Goal: Check status: Check status

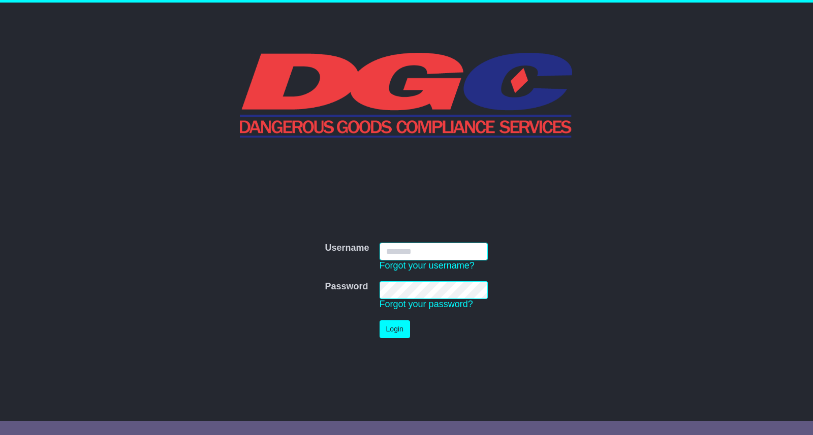
type input "**********"
click at [395, 327] on button "Login" at bounding box center [394, 330] width 30 height 18
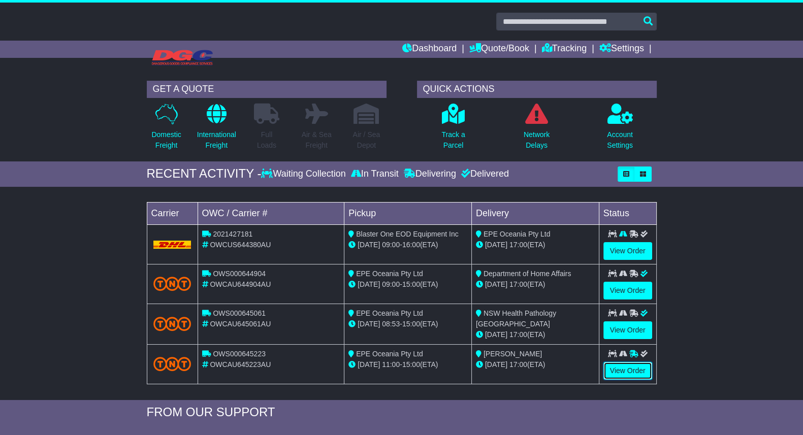
click at [623, 367] on link "View Order" at bounding box center [628, 371] width 49 height 18
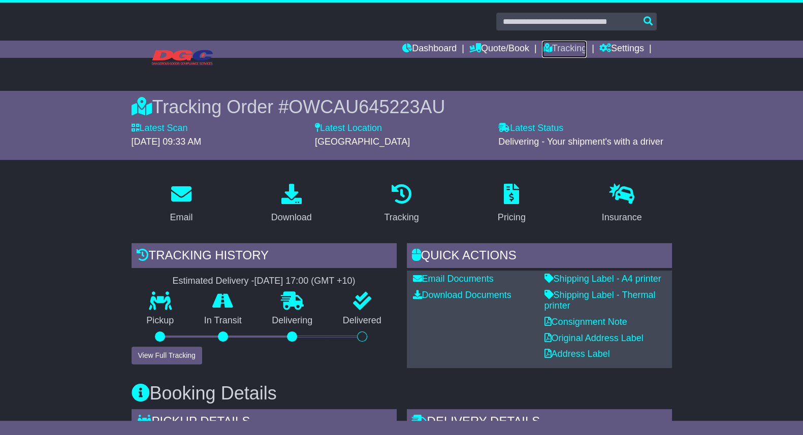
click at [565, 41] on link "Tracking" at bounding box center [564, 49] width 45 height 17
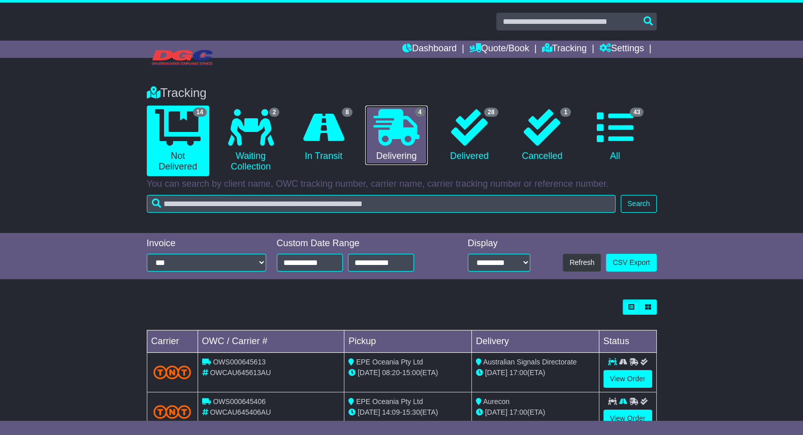
click at [386, 115] on icon at bounding box center [396, 127] width 46 height 37
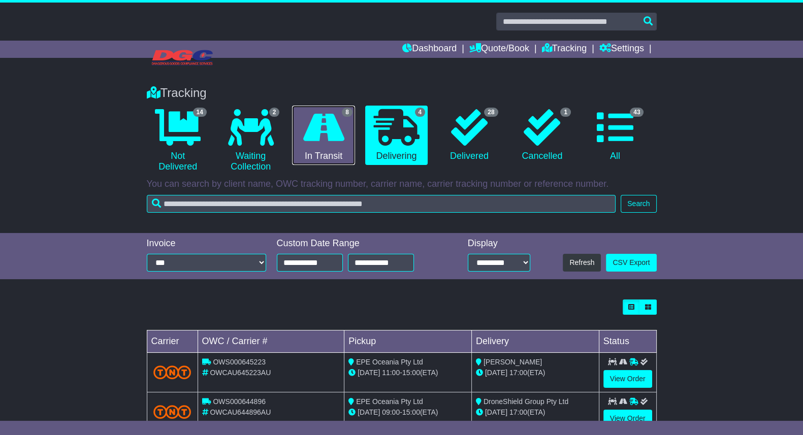
click at [313, 125] on icon at bounding box center [323, 127] width 41 height 37
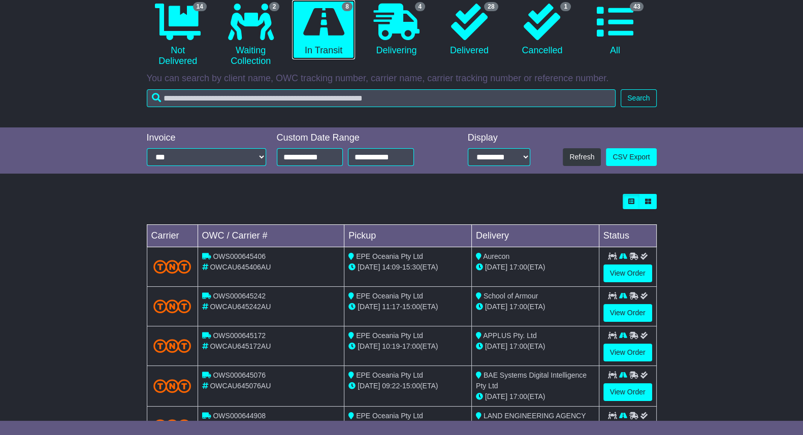
scroll to position [79, 0]
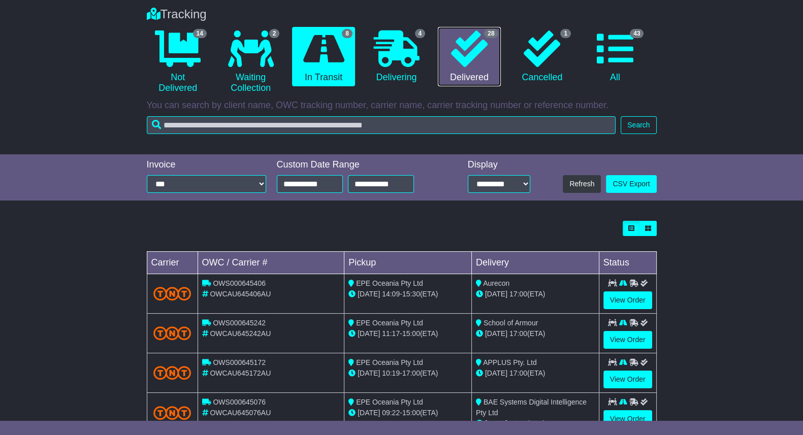
click at [469, 59] on icon at bounding box center [469, 48] width 37 height 37
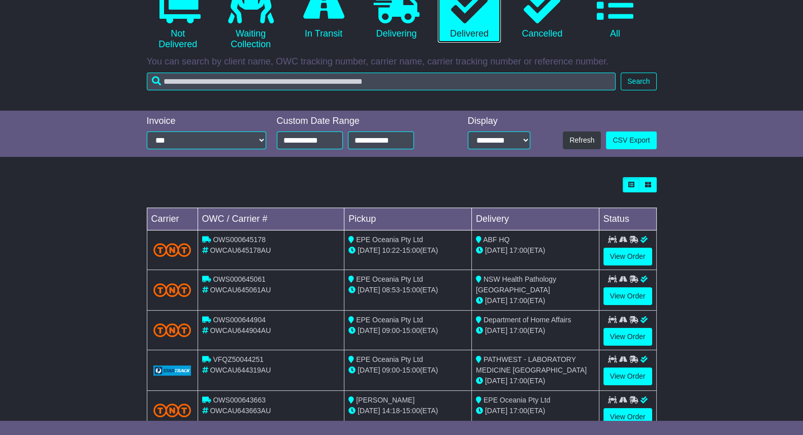
scroll to position [126, 0]
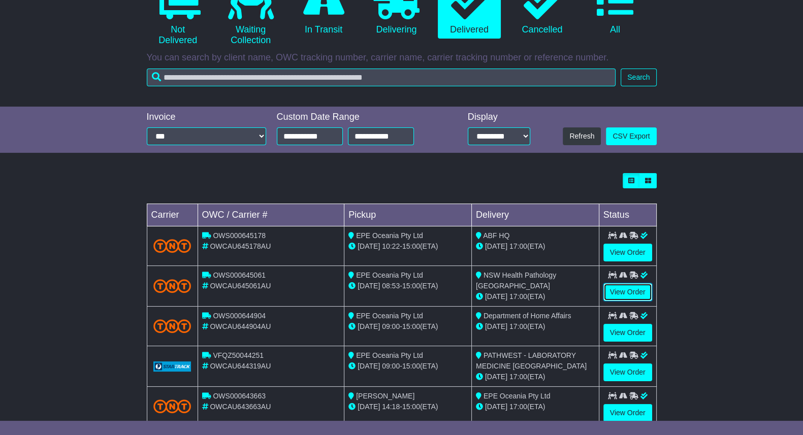
click at [635, 288] on link "View Order" at bounding box center [628, 292] width 49 height 18
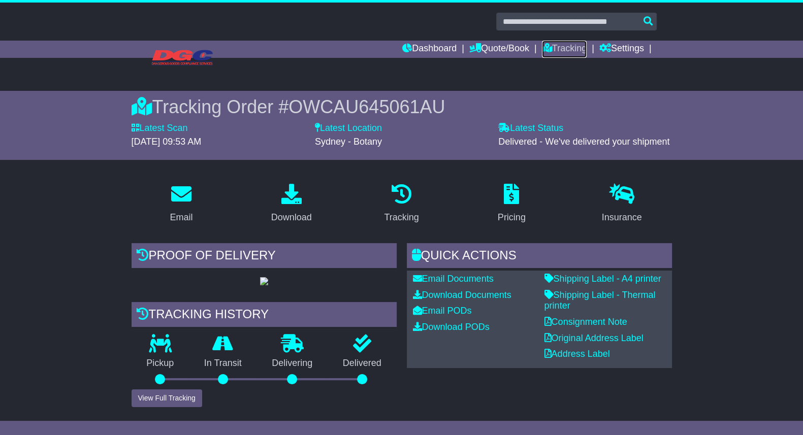
click at [580, 50] on link "Tracking" at bounding box center [564, 49] width 45 height 17
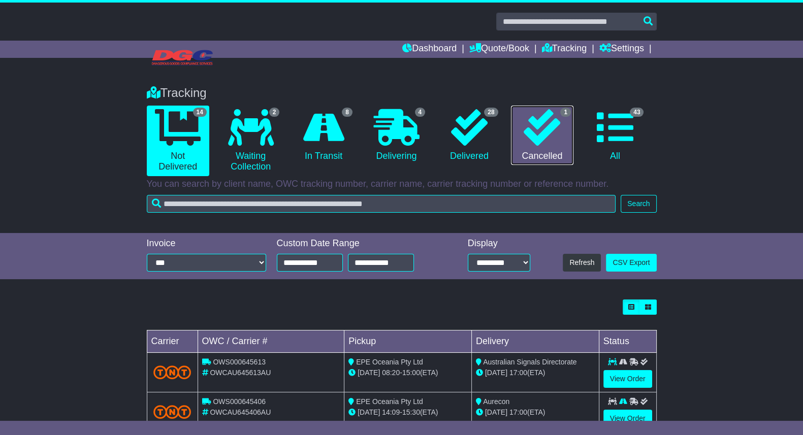
click at [541, 153] on link "1 Cancelled" at bounding box center [542, 136] width 62 height 60
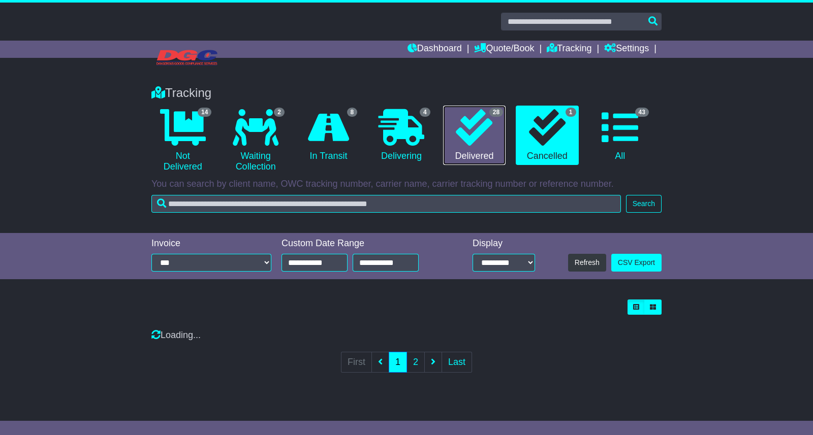
click at [486, 149] on link "28 Delivered" at bounding box center [474, 136] width 62 height 60
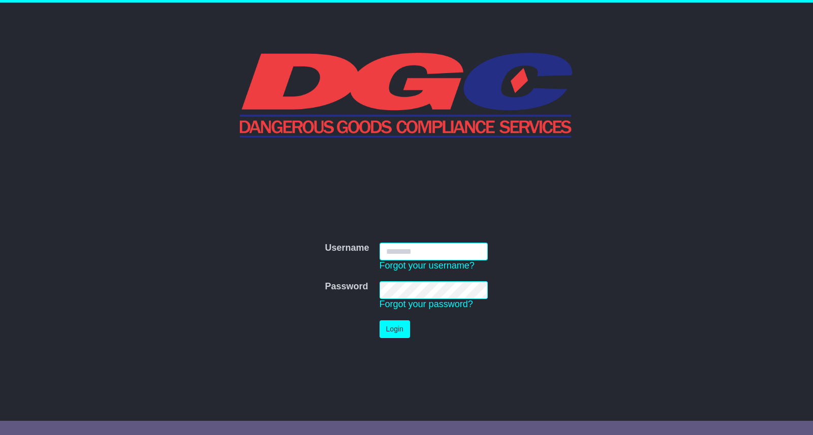
click at [427, 252] on input "Username" at bounding box center [433, 252] width 109 height 18
type input "**********"
click at [396, 336] on td "Login" at bounding box center [433, 329] width 119 height 28
click at [395, 328] on button "Login" at bounding box center [394, 330] width 30 height 18
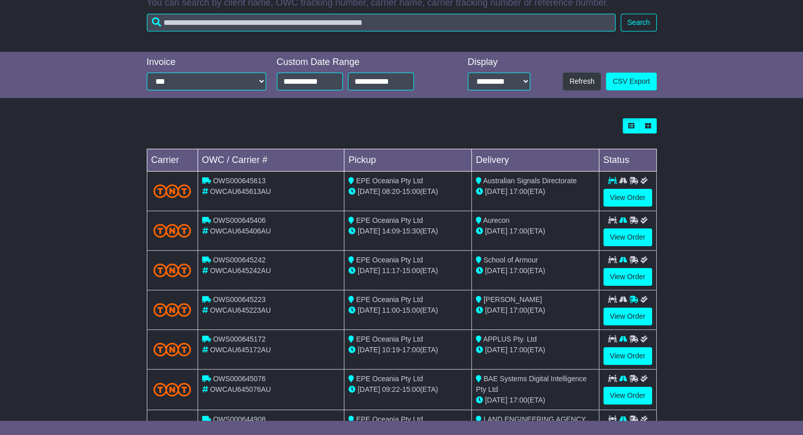
scroll to position [126, 0]
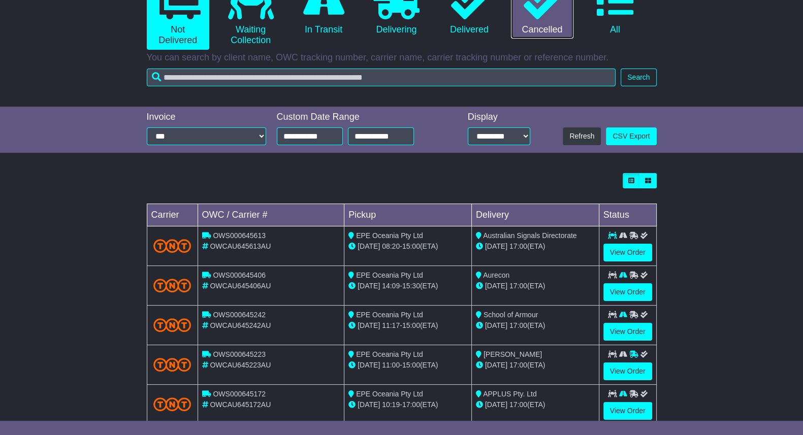
click at [529, 25] on link "1 Cancelled" at bounding box center [542, 9] width 62 height 60
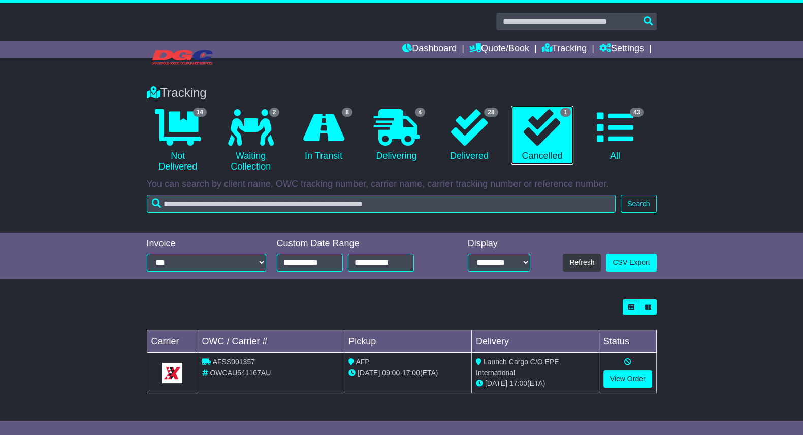
scroll to position [0, 0]
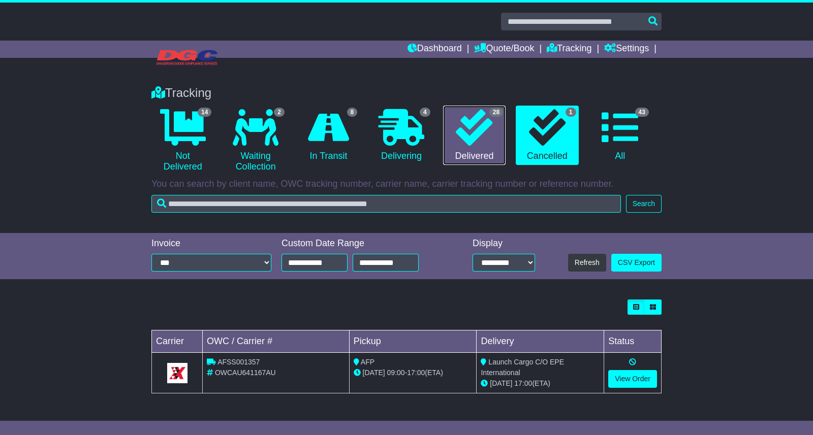
click at [484, 154] on link "28 Delivered" at bounding box center [474, 136] width 62 height 60
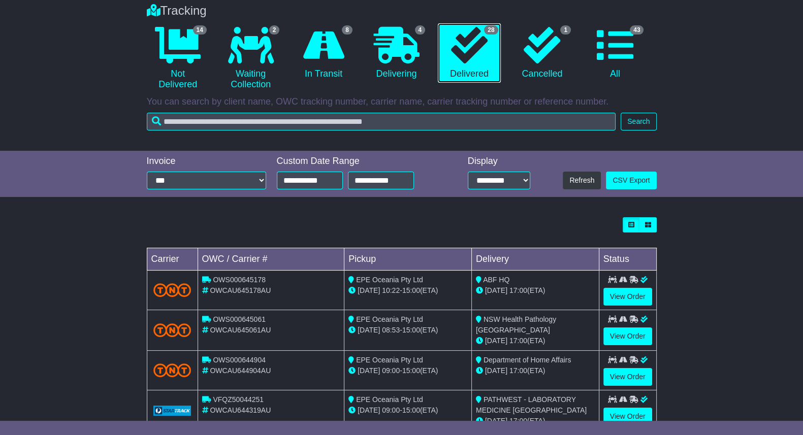
scroll to position [62, 0]
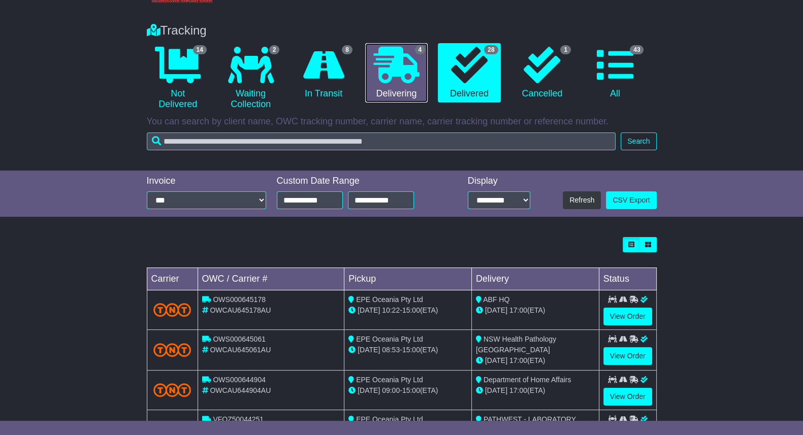
click at [409, 95] on link "4 Delivering" at bounding box center [396, 73] width 62 height 60
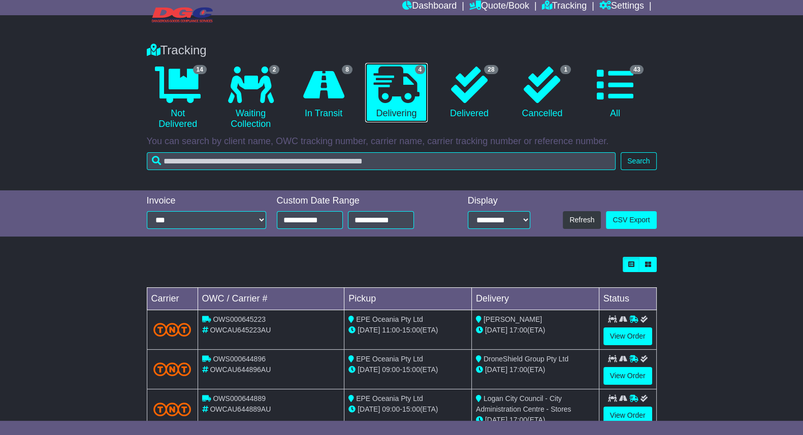
scroll to position [0, 0]
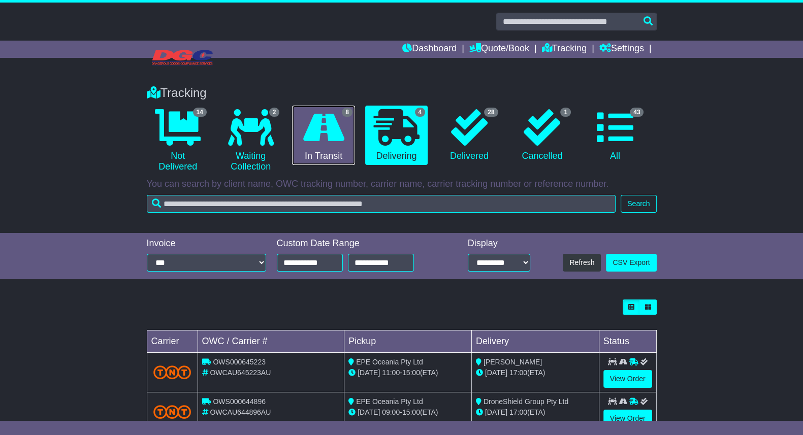
click at [341, 133] on icon at bounding box center [323, 127] width 41 height 37
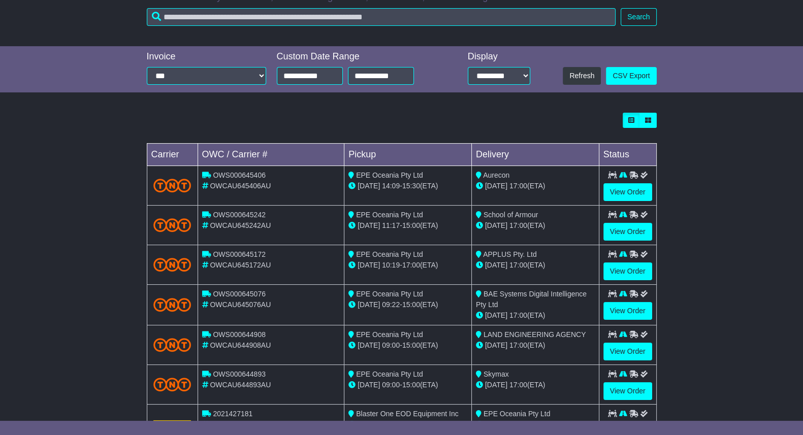
scroll to position [269, 0]
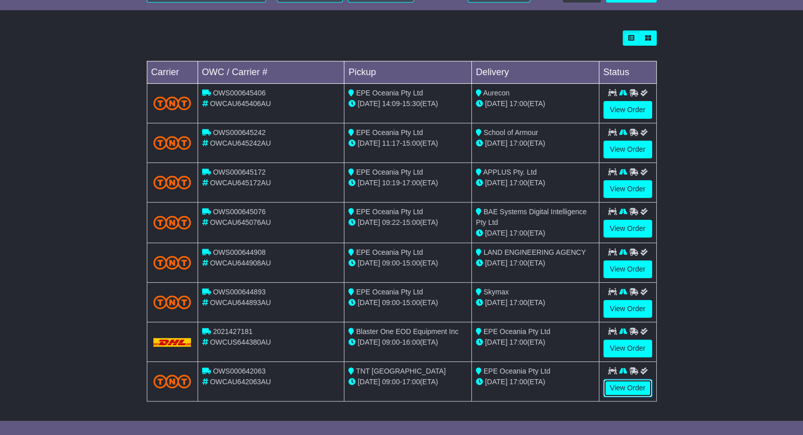
click at [628, 389] on link "View Order" at bounding box center [628, 388] width 49 height 18
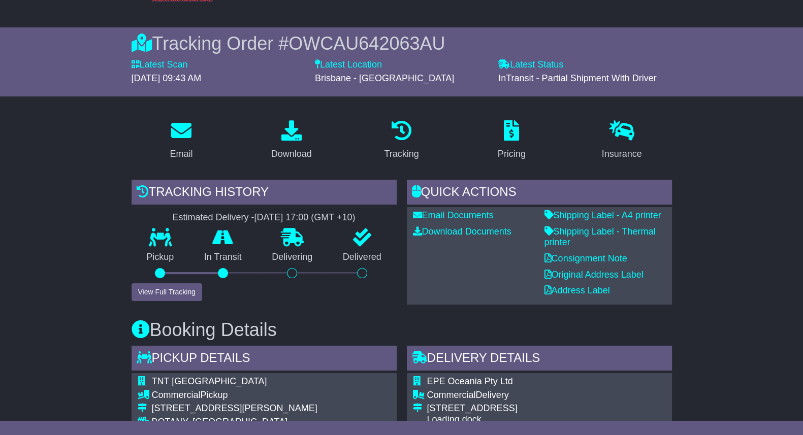
scroll to position [63, 0]
click at [174, 293] on button "View Full Tracking" at bounding box center [167, 293] width 71 height 18
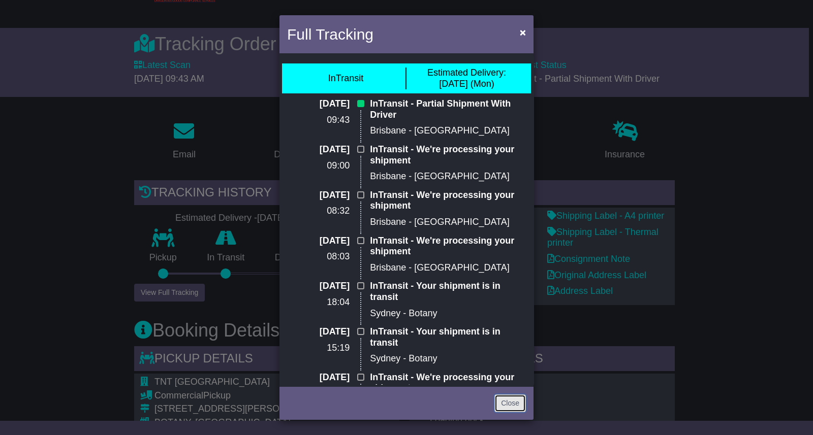
click at [514, 402] on link "Close" at bounding box center [509, 404] width 31 height 18
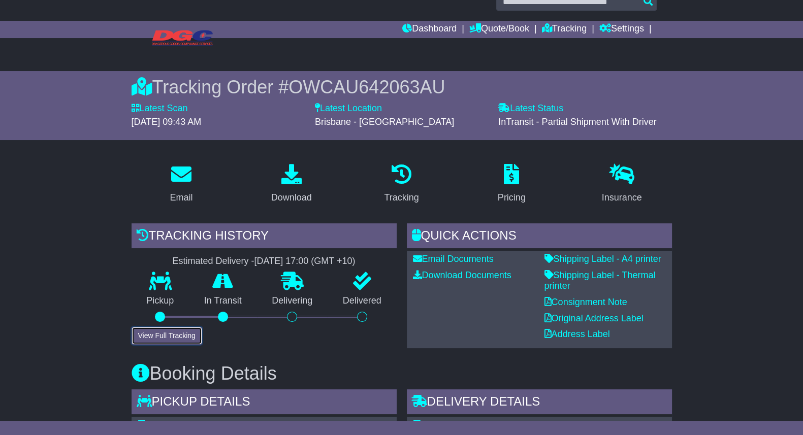
scroll to position [0, 0]
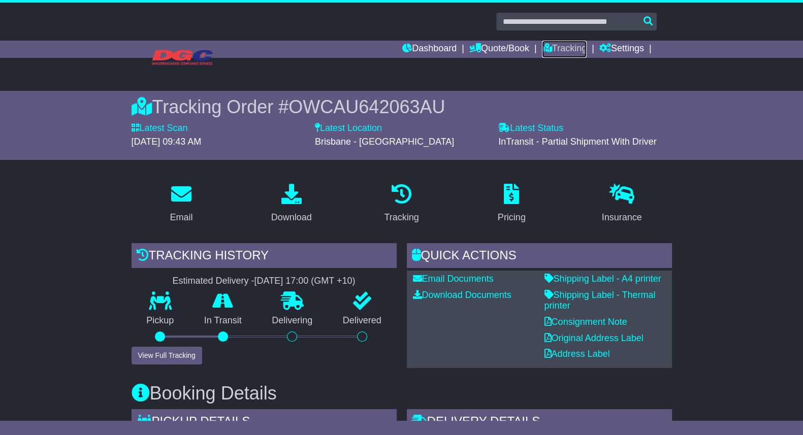
click at [570, 43] on link "Tracking" at bounding box center [564, 49] width 45 height 17
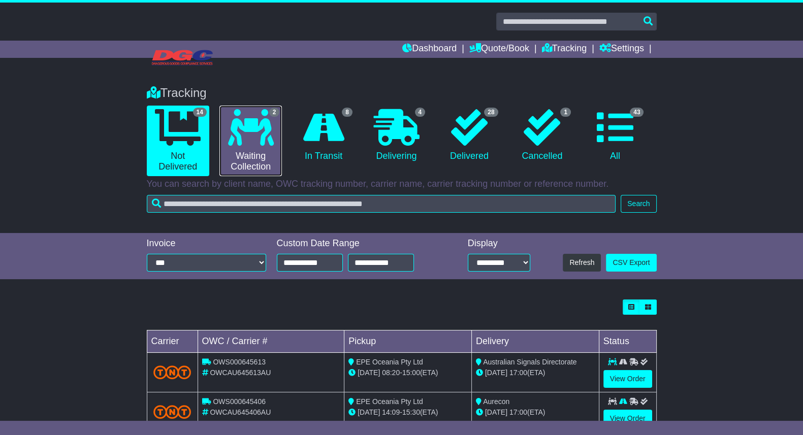
click at [262, 137] on icon at bounding box center [251, 127] width 46 height 37
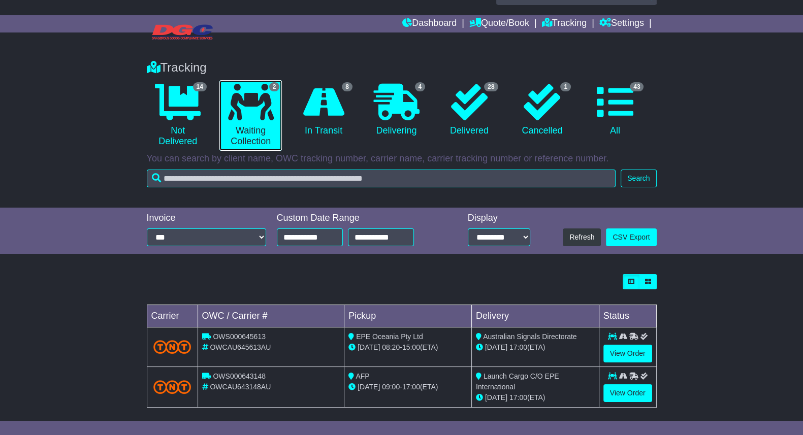
scroll to position [33, 0]
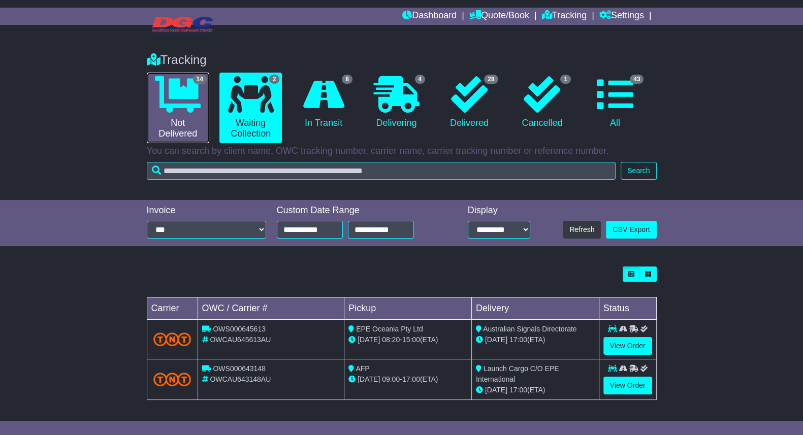
click at [193, 105] on icon at bounding box center [178, 94] width 46 height 37
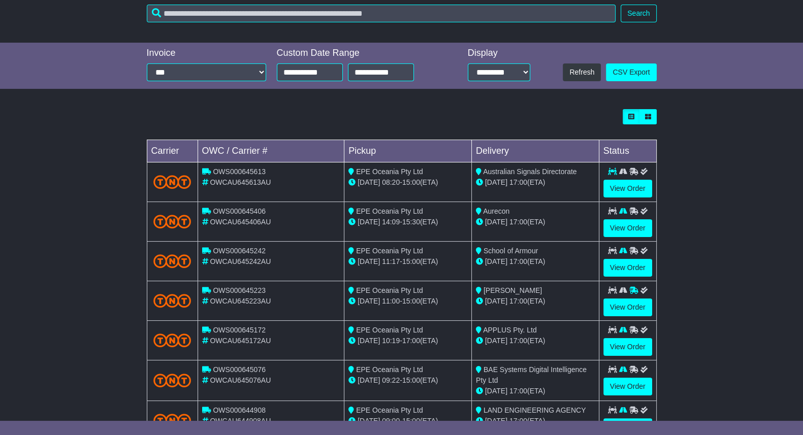
scroll to position [314, 0]
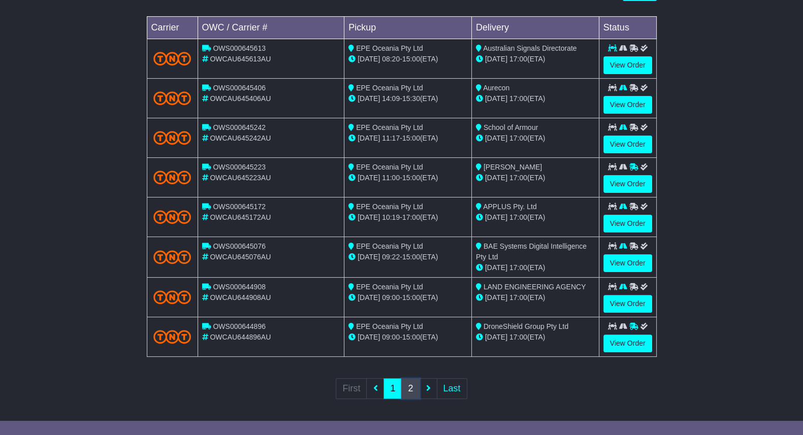
click at [415, 385] on link "2" at bounding box center [410, 388] width 18 height 21
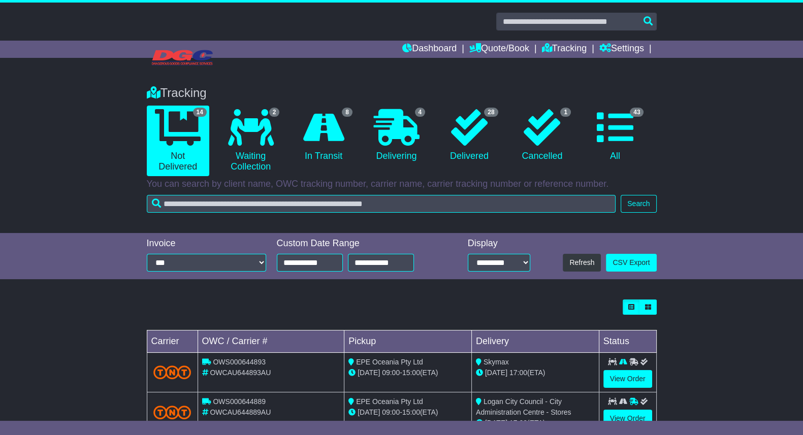
scroll to position [236, 0]
